Goal: Task Accomplishment & Management: Use online tool/utility

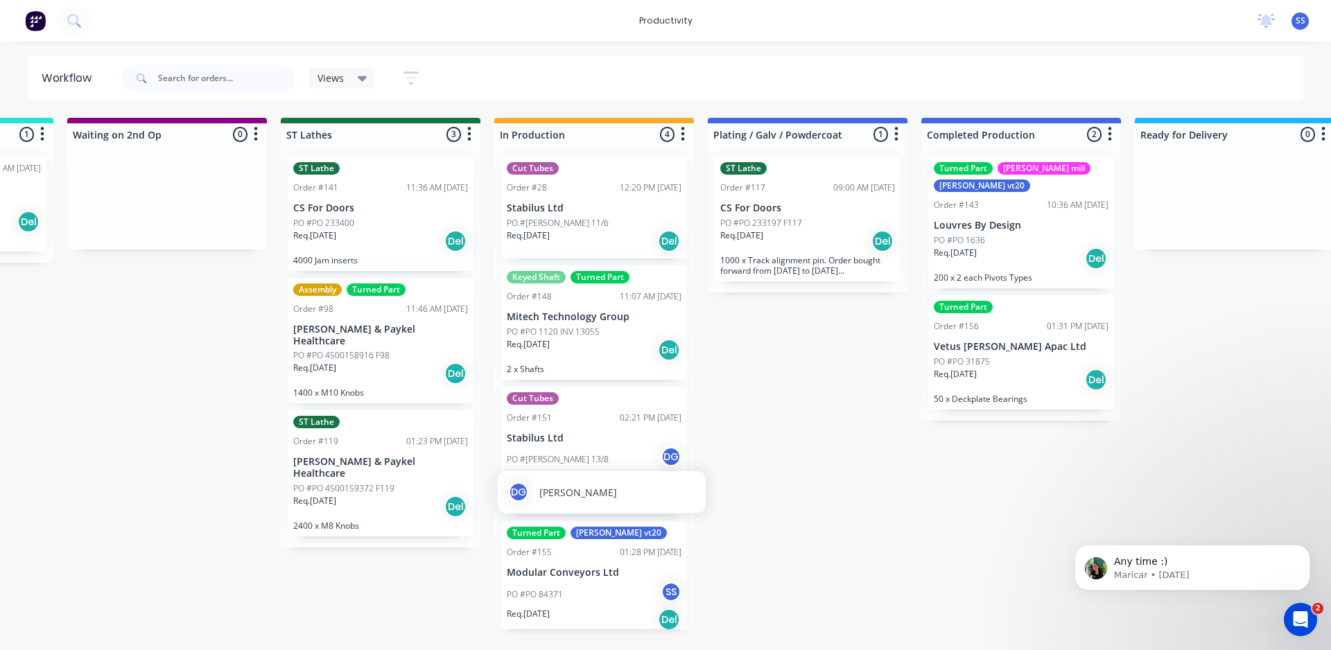
scroll to position [2, 0]
click at [99, 21] on div "productivity productivity Workflow Planner Delivery Scheduling Timesheets No ne…" at bounding box center [665, 21] width 1331 height 42
click at [76, 19] on icon at bounding box center [73, 20] width 13 height 13
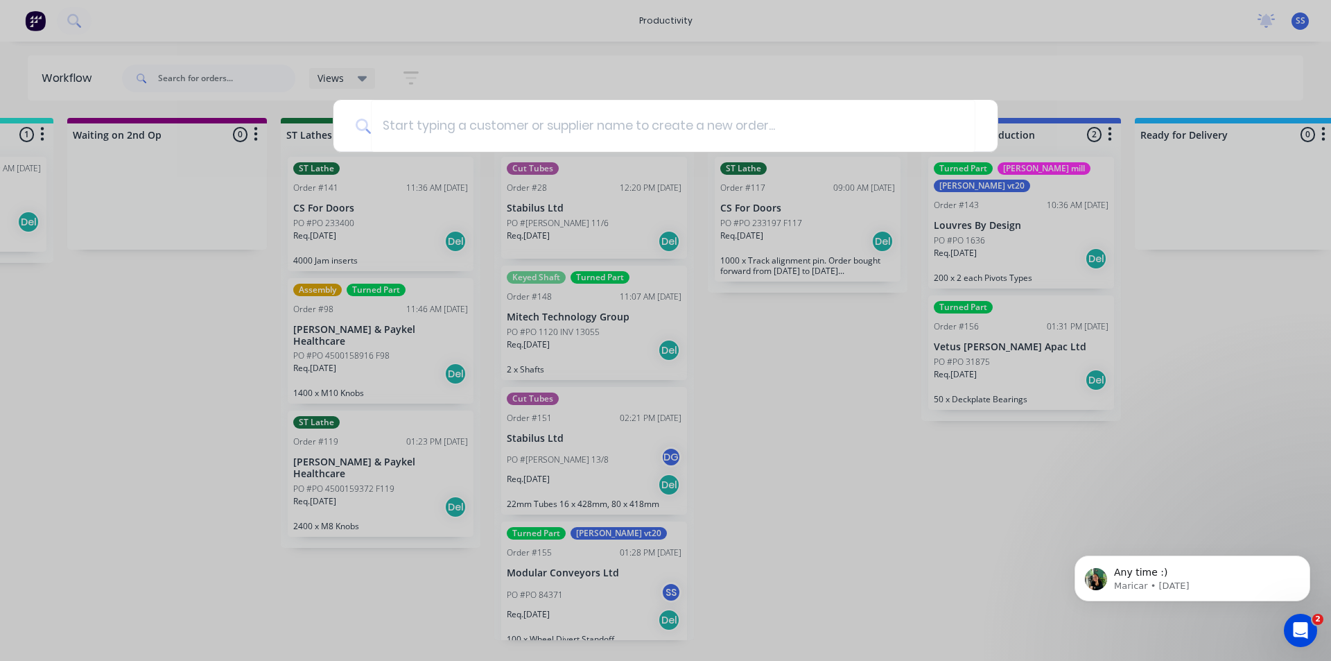
click at [962, 24] on div at bounding box center [665, 330] width 1331 height 661
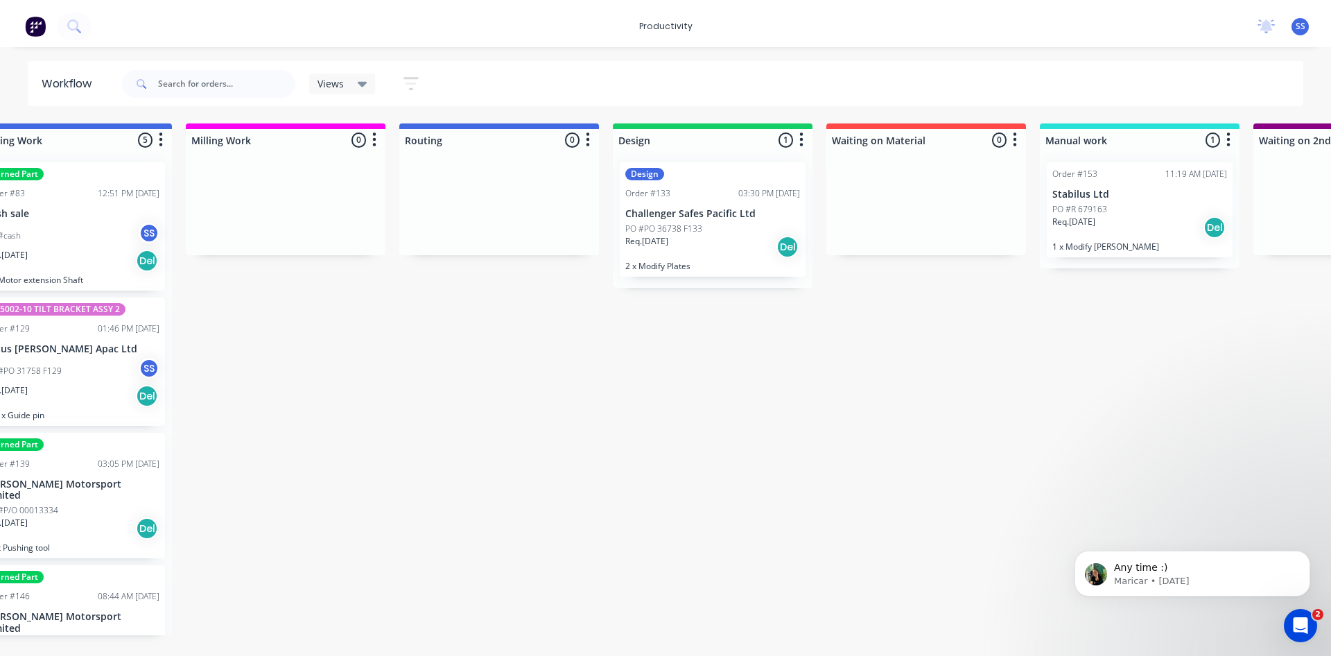
scroll to position [0, 0]
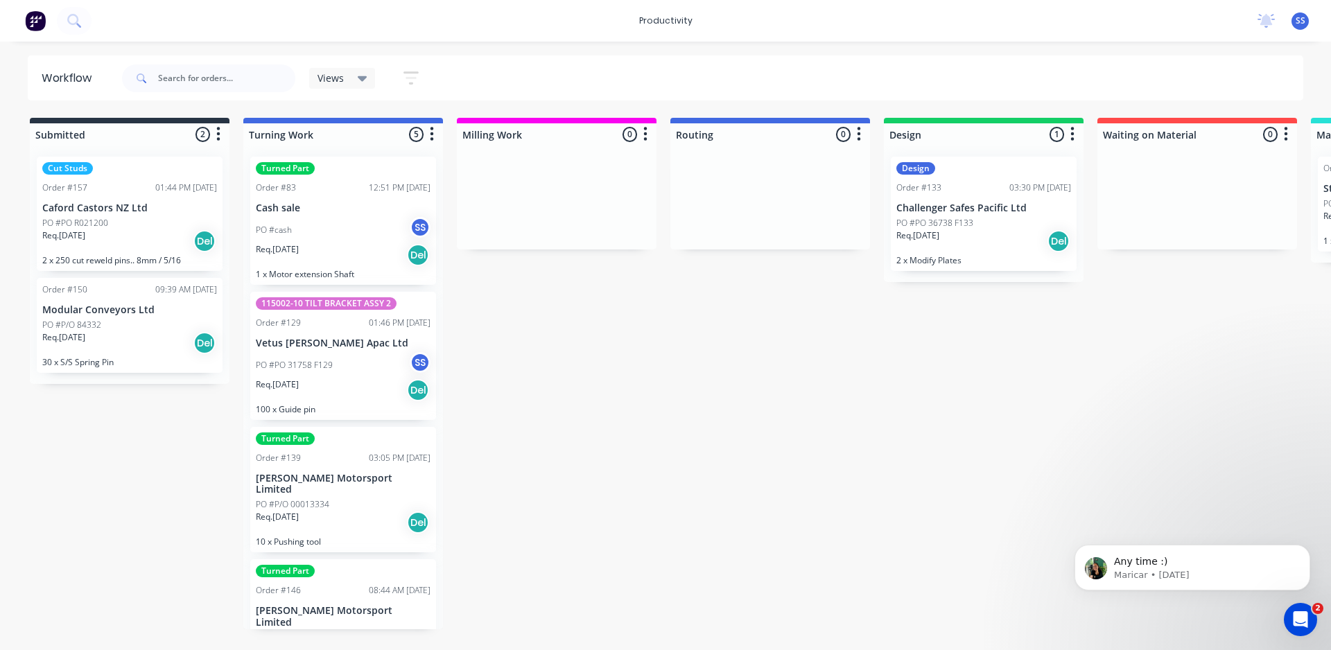
click at [320, 201] on div "Turned Part Order #83 12:51 PM [DATE] Cash sale PO #cash SS Req. [DATE] Del 1 x…" at bounding box center [343, 221] width 186 height 128
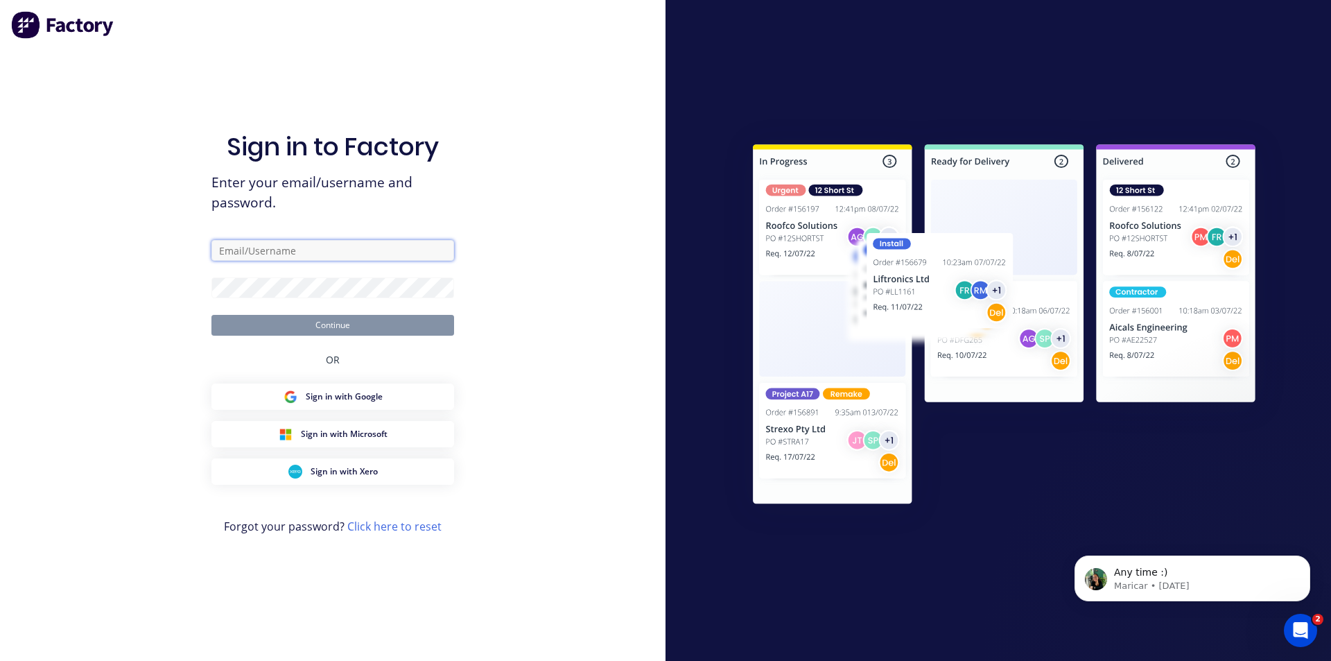
type input "[EMAIL_ADDRESS][DOMAIN_NAME]"
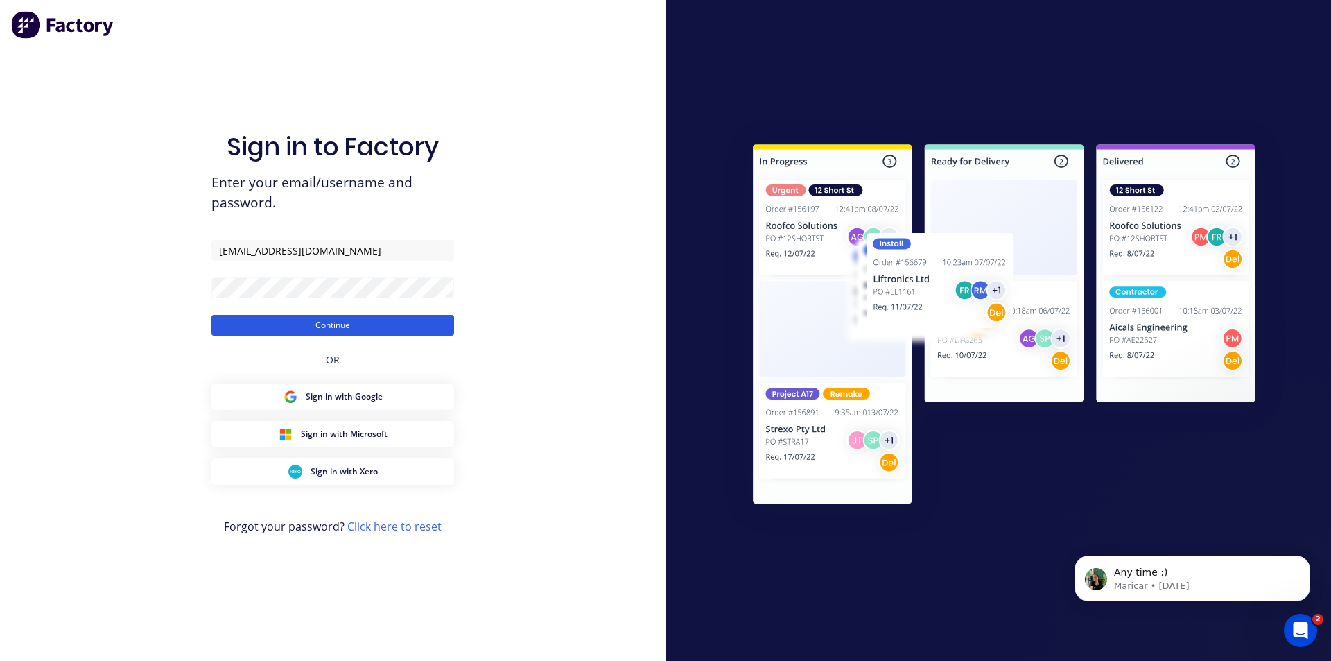
click at [343, 322] on button "Continue" at bounding box center [332, 325] width 243 height 21
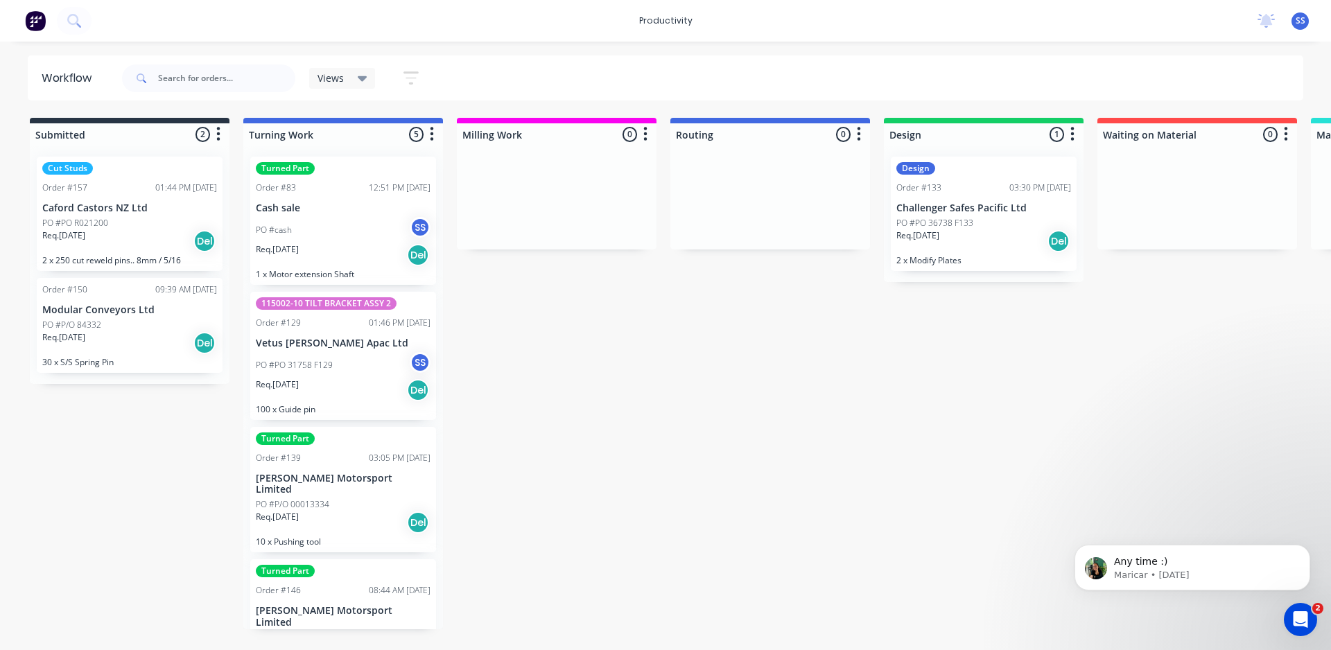
click at [315, 218] on div "PO #cash SS" at bounding box center [343, 230] width 175 height 26
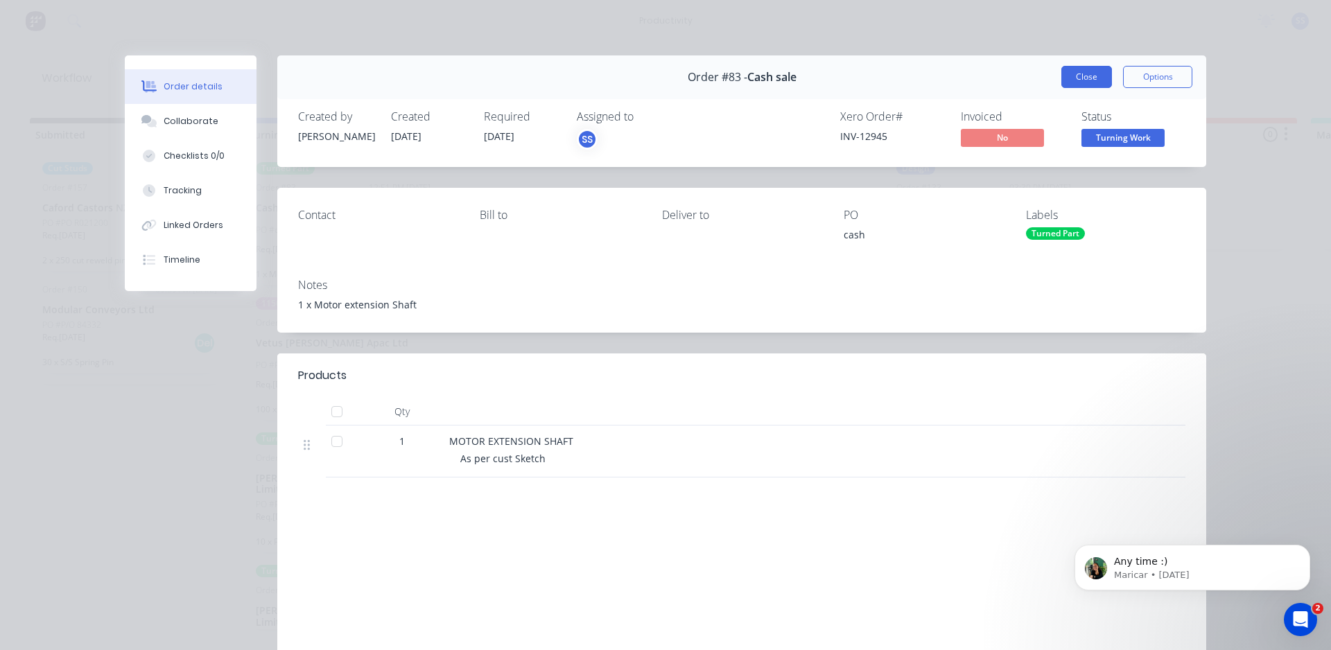
click at [1078, 74] on button "Close" at bounding box center [1086, 77] width 51 height 22
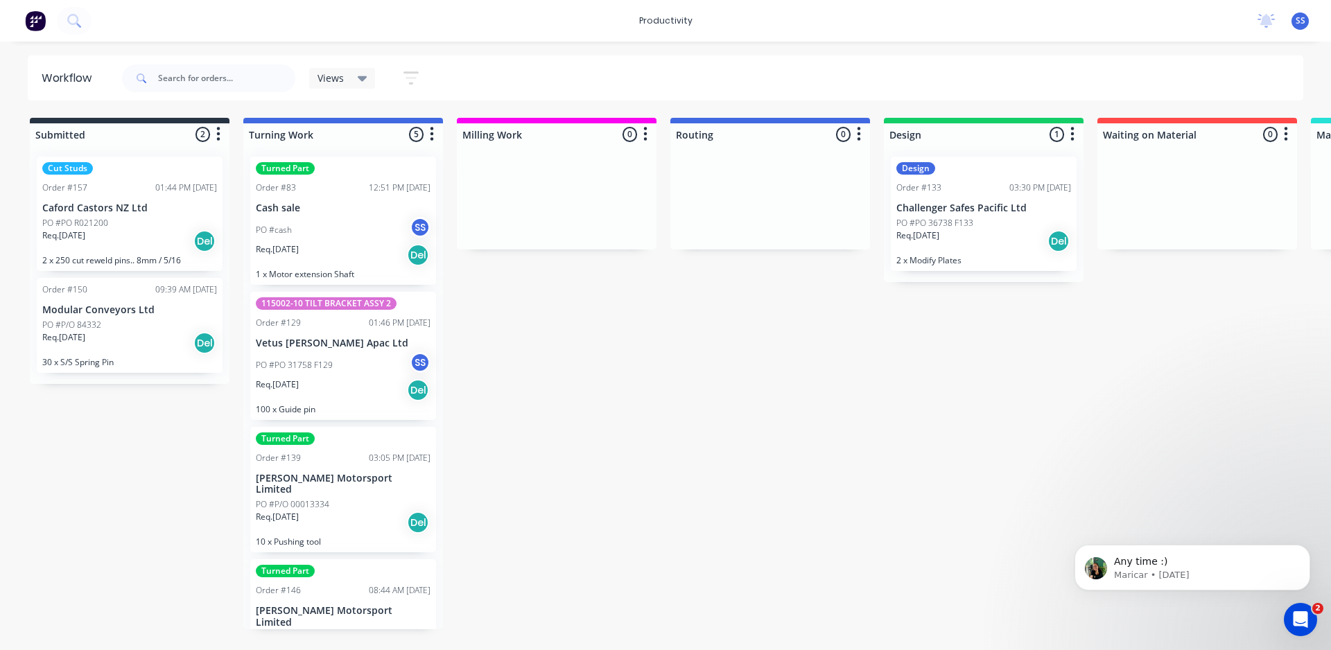
click at [345, 365] on div "PO #PO 31758 F129 SS" at bounding box center [343, 365] width 175 height 26
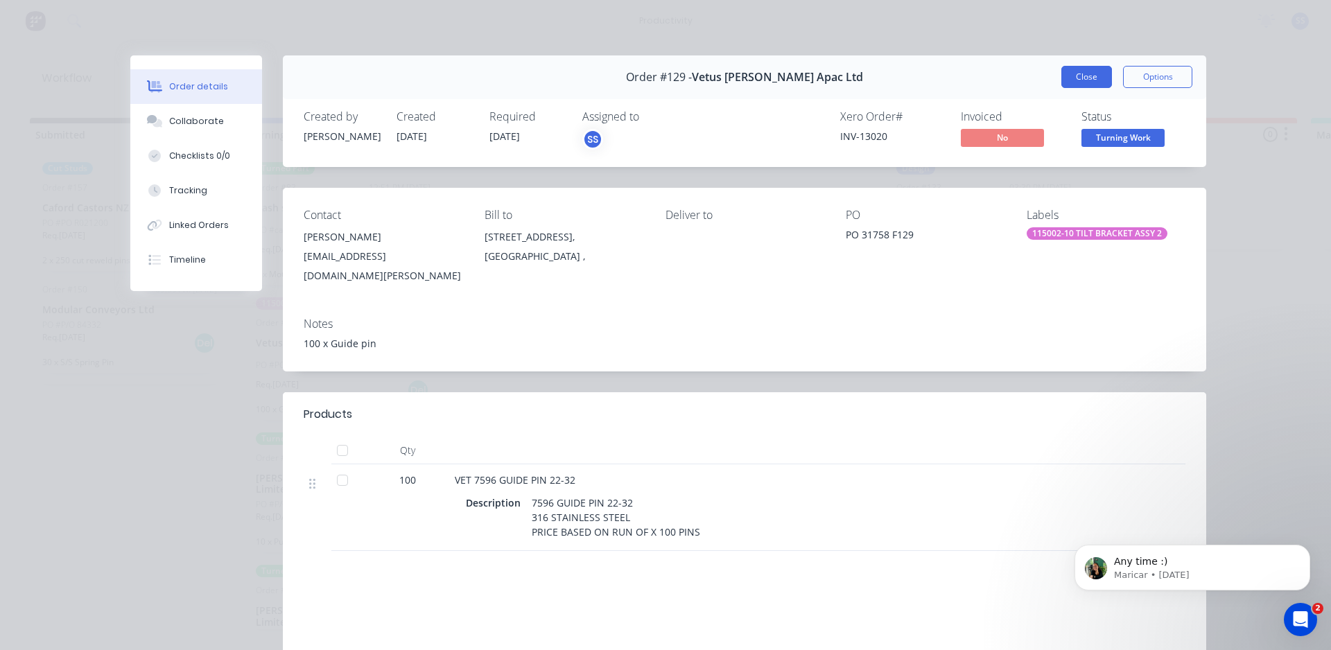
click at [1084, 74] on button "Close" at bounding box center [1086, 77] width 51 height 22
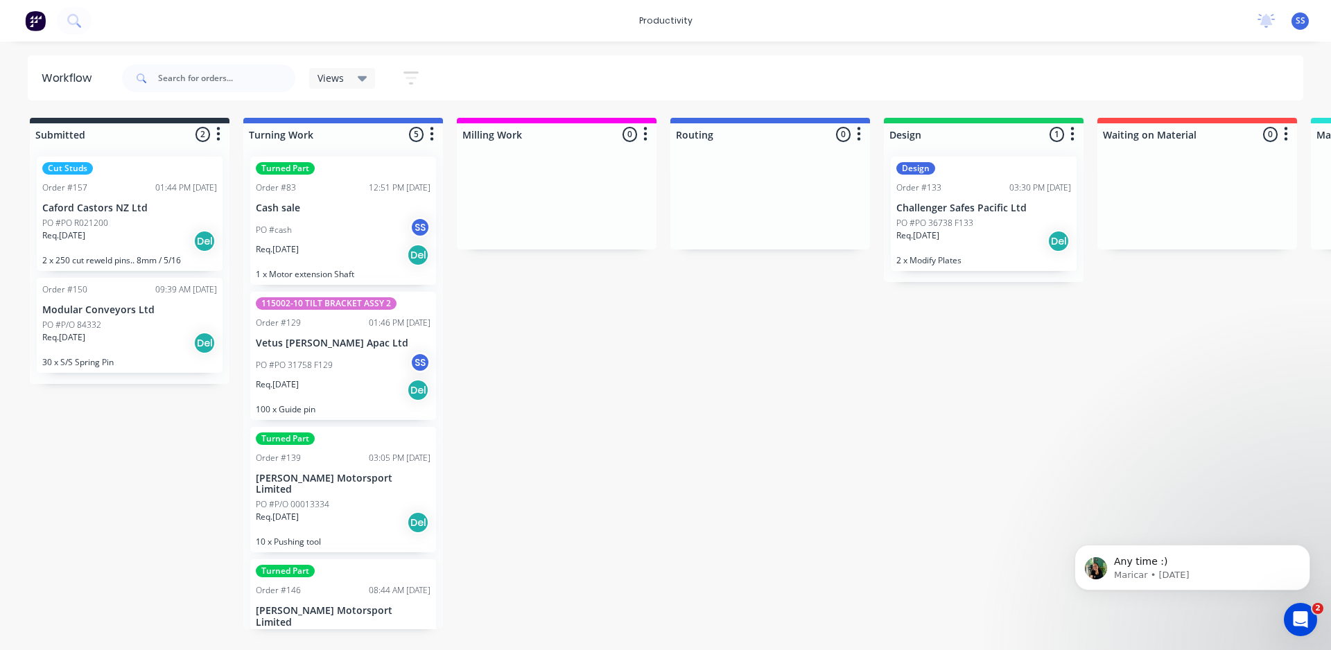
click at [337, 214] on p "Cash sale" at bounding box center [343, 208] width 175 height 12
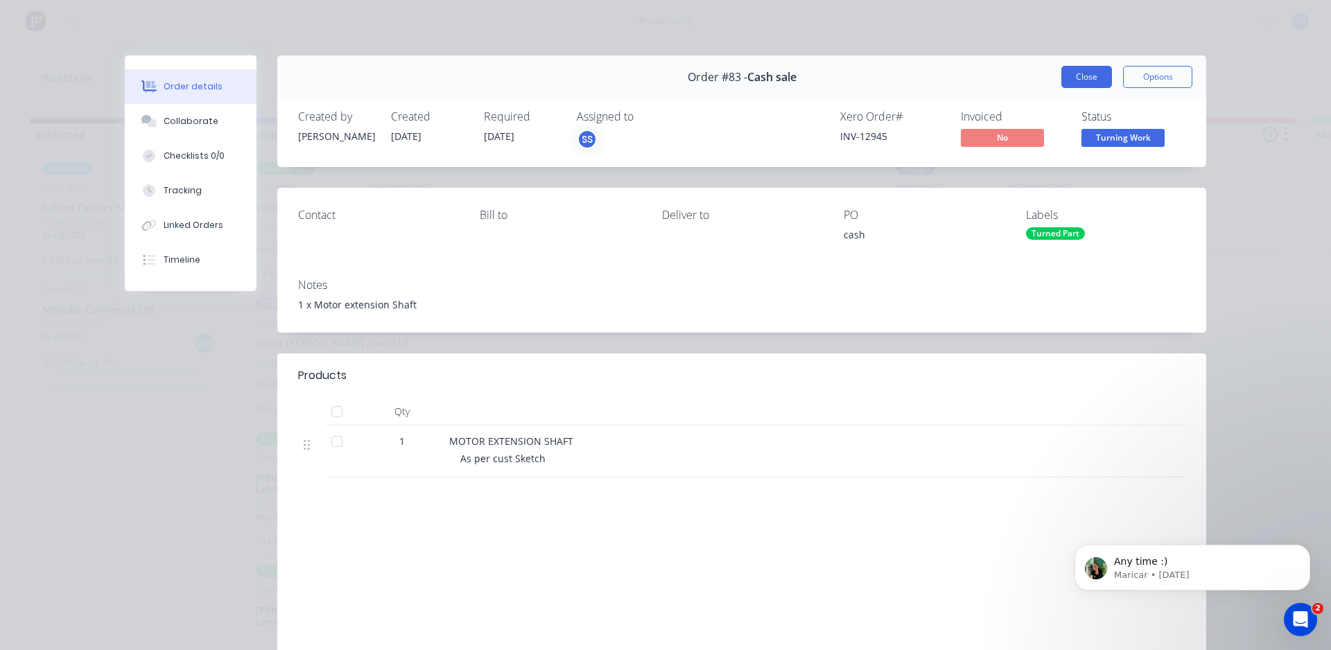
click at [1077, 75] on button "Close" at bounding box center [1086, 77] width 51 height 22
